Goal: Check status: Check status

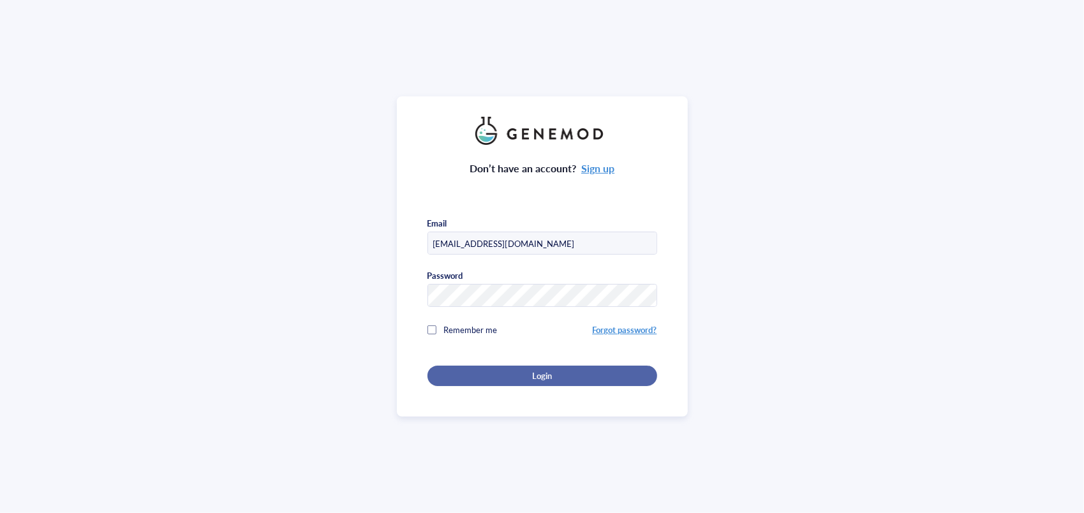
click at [544, 370] on span "Login" at bounding box center [542, 375] width 20 height 11
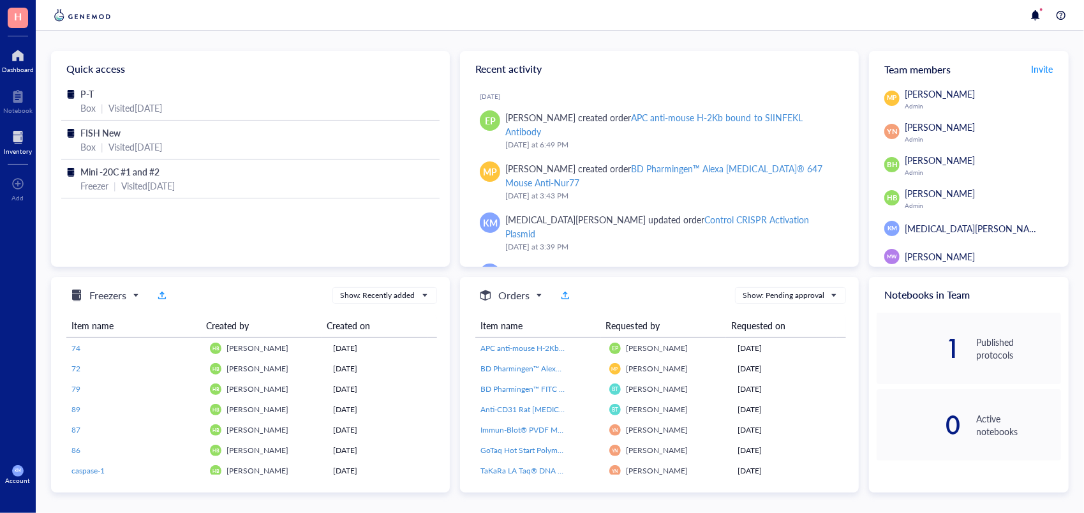
click at [10, 133] on div at bounding box center [18, 137] width 28 height 20
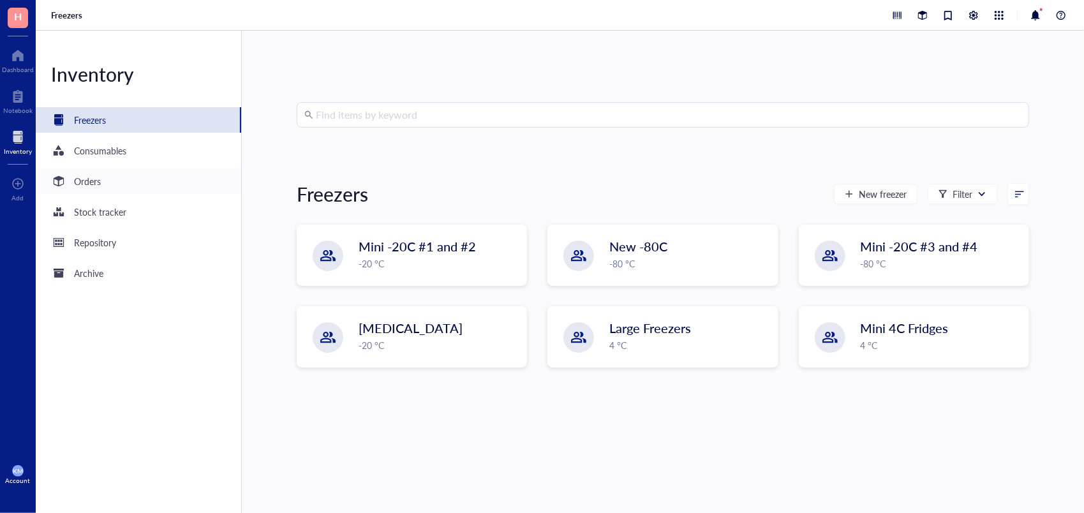
click at [68, 177] on div at bounding box center [58, 181] width 20 height 20
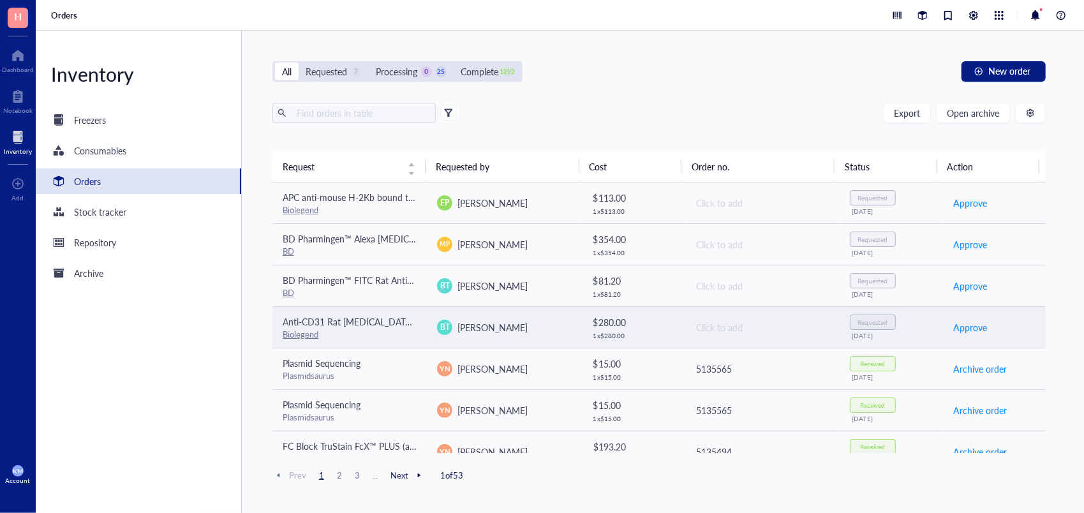
click at [675, 330] on td "$ 280.00 1 x $ 280.00" at bounding box center [633, 326] width 103 height 41
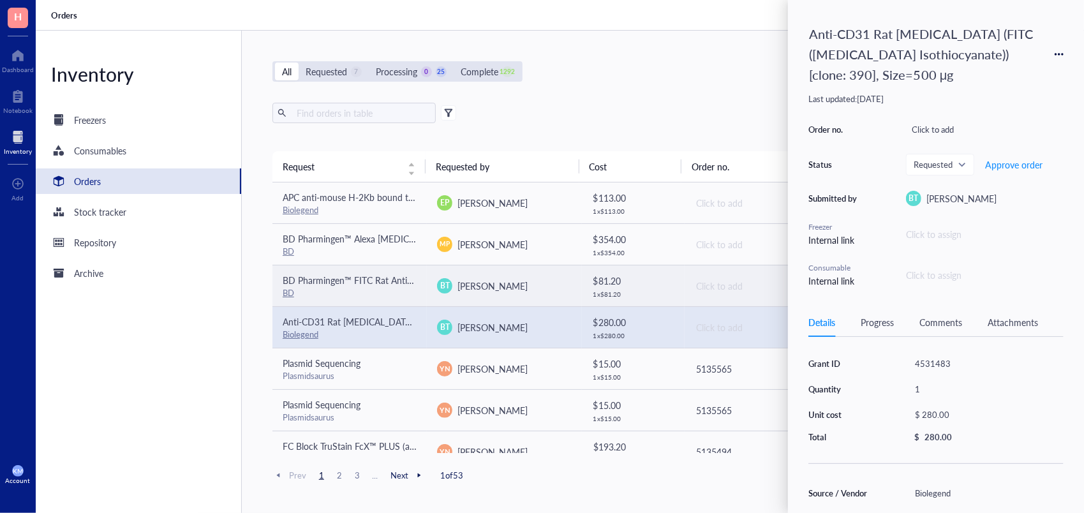
click at [651, 288] on div "$ 81.20 1 x $ 81.20" at bounding box center [634, 286] width 82 height 24
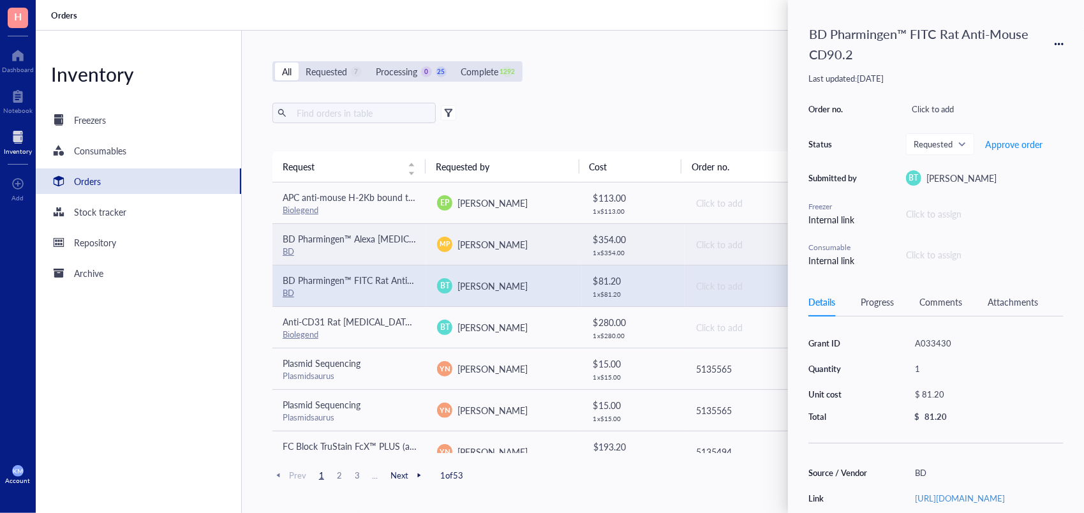
click at [638, 241] on div "$ 354.00" at bounding box center [634, 239] width 82 height 14
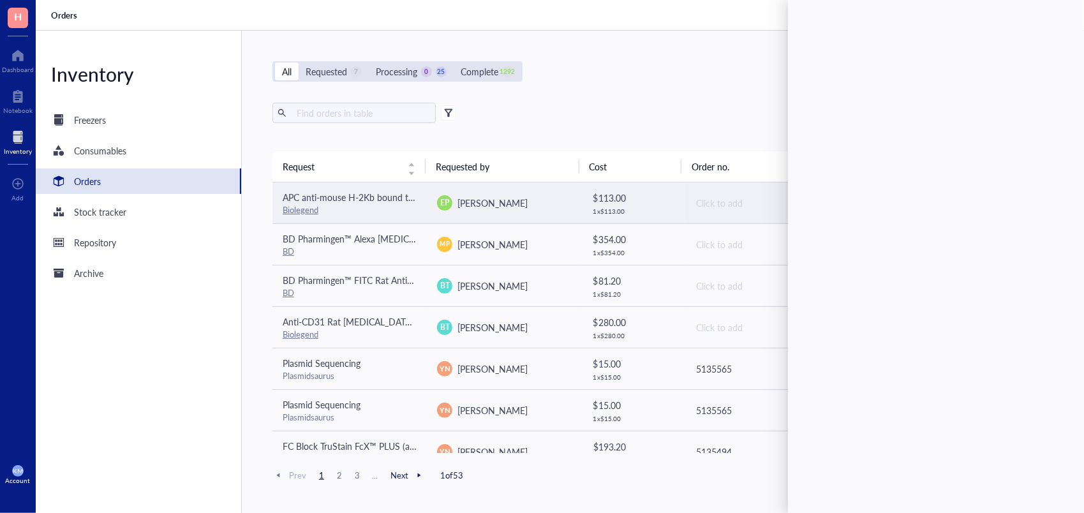
click at [649, 207] on div "1 x $ 113.00" at bounding box center [634, 211] width 82 height 8
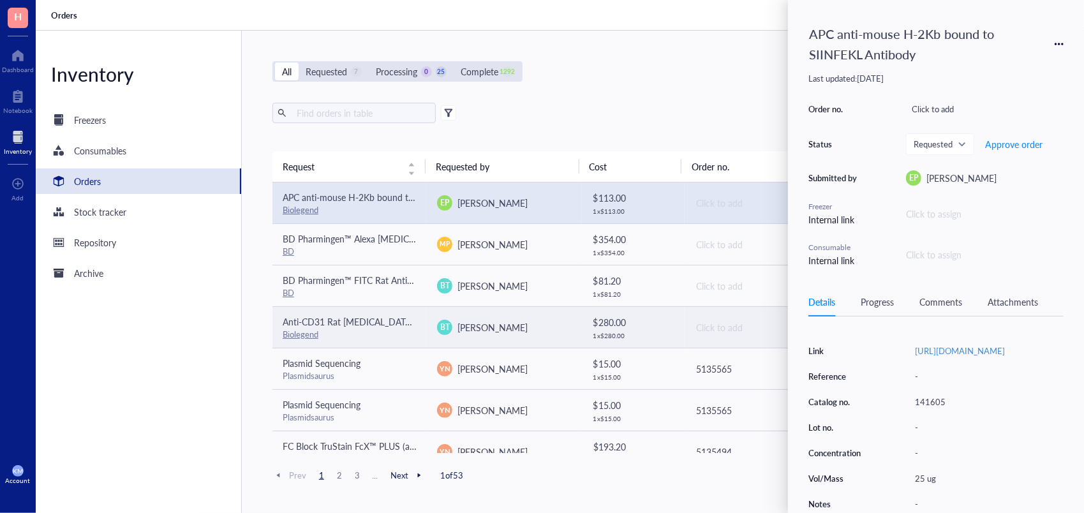
scroll to position [169, 0]
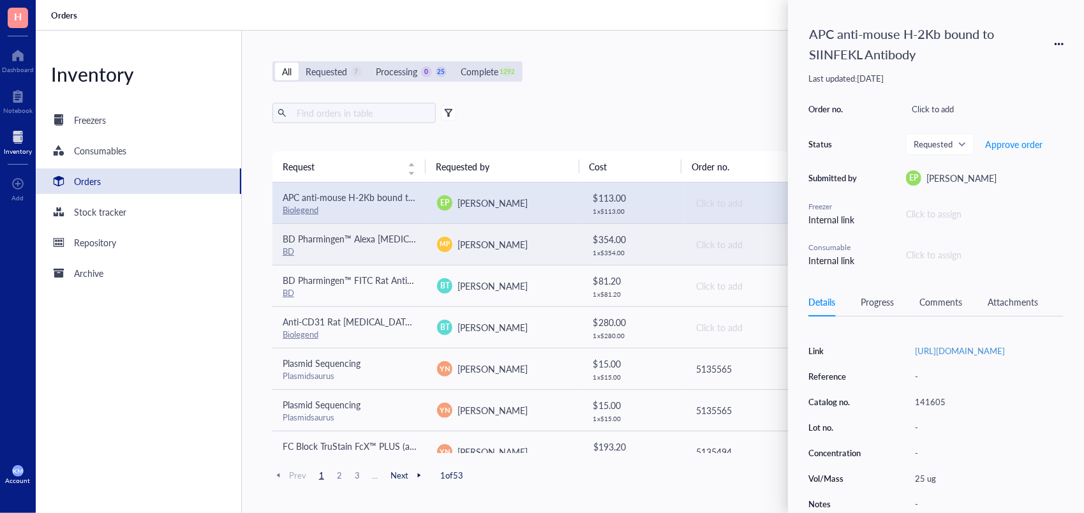
click at [573, 238] on td "MP Michael Plebanek" at bounding box center [504, 243] width 154 height 41
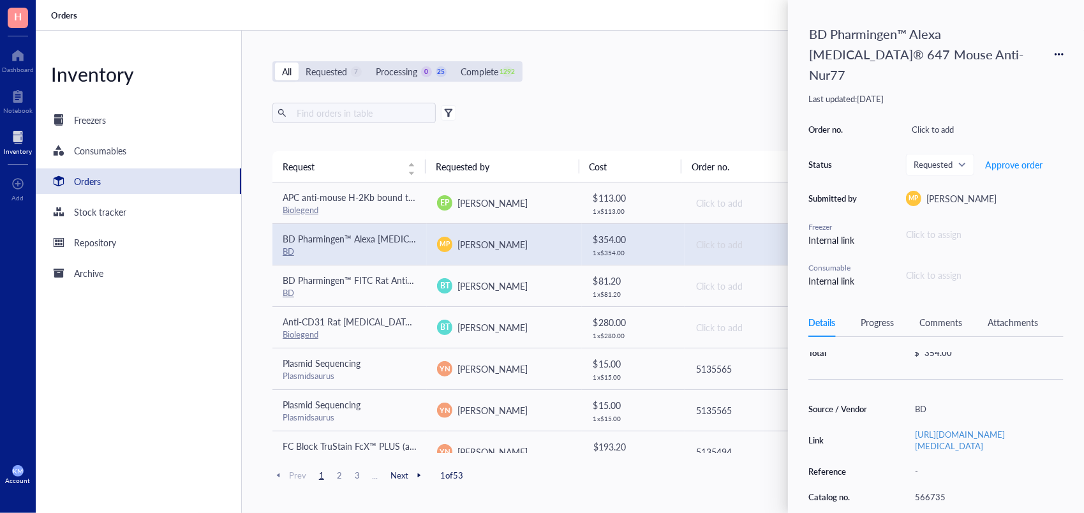
scroll to position [0, 0]
click at [612, 106] on div "Export Open archive" at bounding box center [658, 113] width 773 height 20
